Goal: Check status: Check status

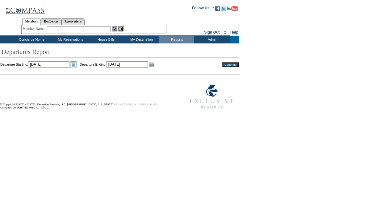
click at [77, 65] on link "Open the calendar popup." at bounding box center [73, 64] width 7 height 7
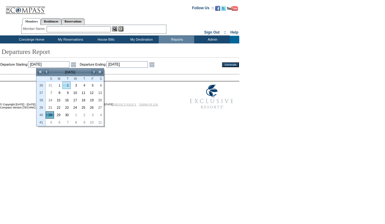
click at [69, 86] on link "2" at bounding box center [67, 85] width 8 height 7
type input "[DATE]"
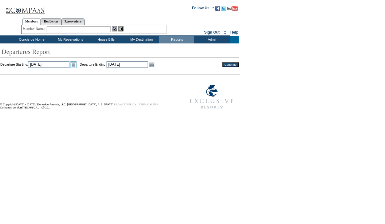
click at [77, 65] on link "Open the calendar popup." at bounding box center [73, 64] width 7 height 7
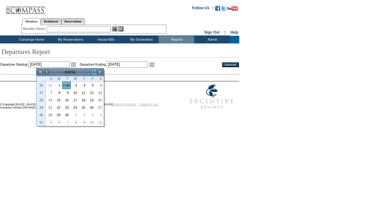
click at [93, 71] on link ">" at bounding box center [94, 72] width 6 height 6
click at [87, 83] on td "3" at bounding box center [91, 85] width 8 height 7
type input "[DATE]"
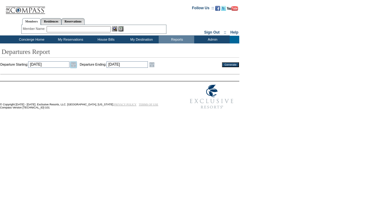
click at [77, 67] on link "Open the calendar popup." at bounding box center [73, 64] width 7 height 7
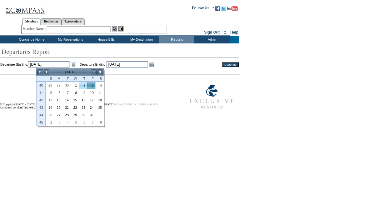
click at [82, 85] on link "2" at bounding box center [83, 85] width 8 height 7
type input "[DATE]"
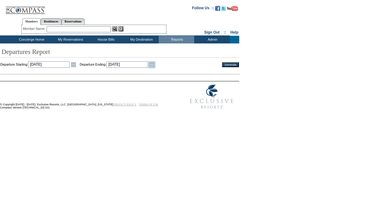
click at [155, 67] on link "Open the calendar popup." at bounding box center [151, 64] width 7 height 7
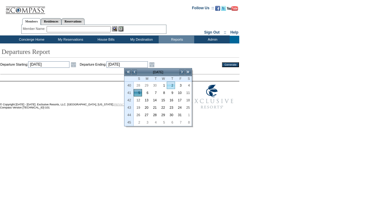
click at [171, 85] on link "2" at bounding box center [171, 85] width 8 height 7
type input "[DATE]"
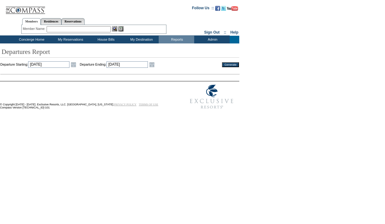
click at [234, 65] on input "Generate" at bounding box center [230, 64] width 17 height 5
